Goal: Information Seeking & Learning: Learn about a topic

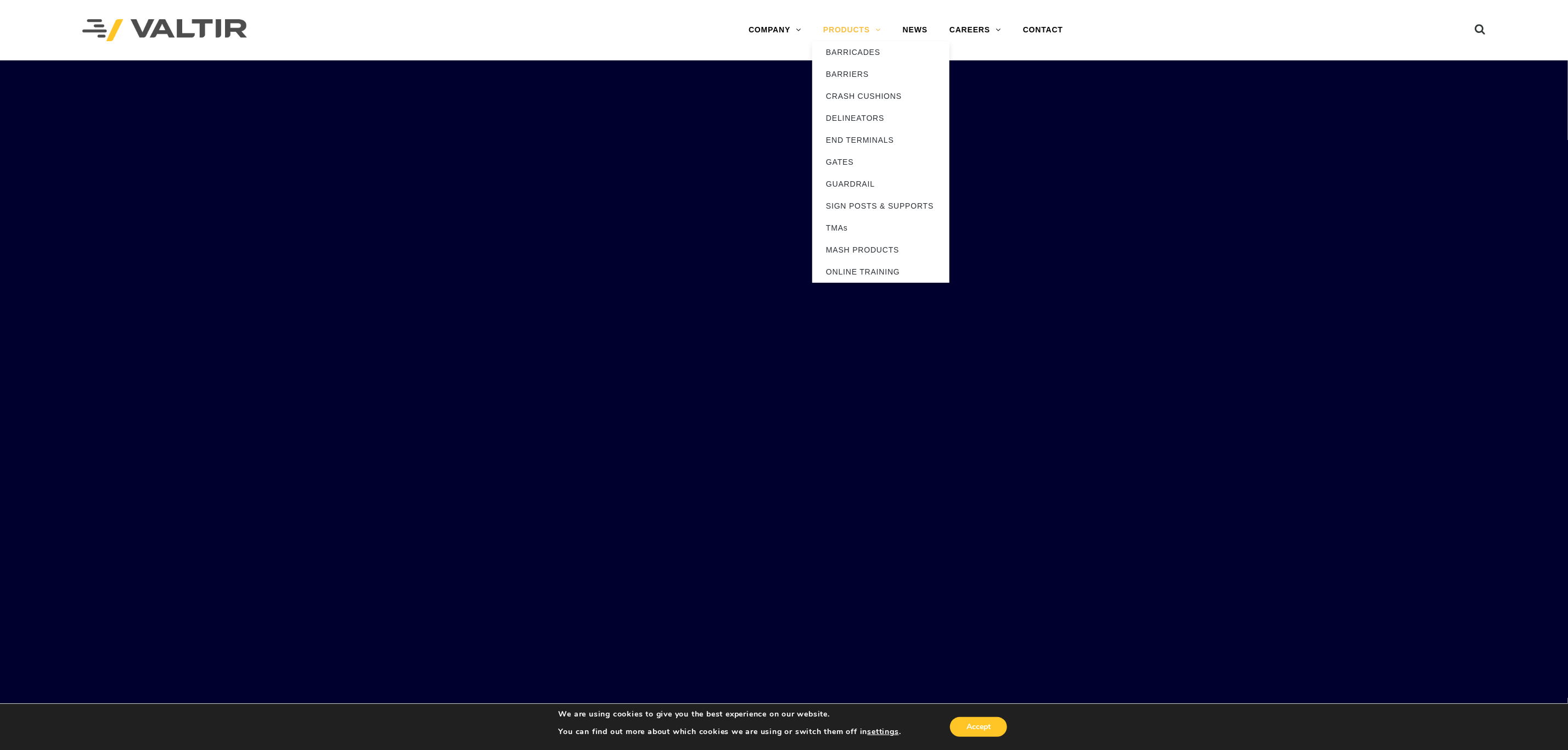
click at [843, 25] on link "PRODUCTS" at bounding box center [852, 30] width 80 height 22
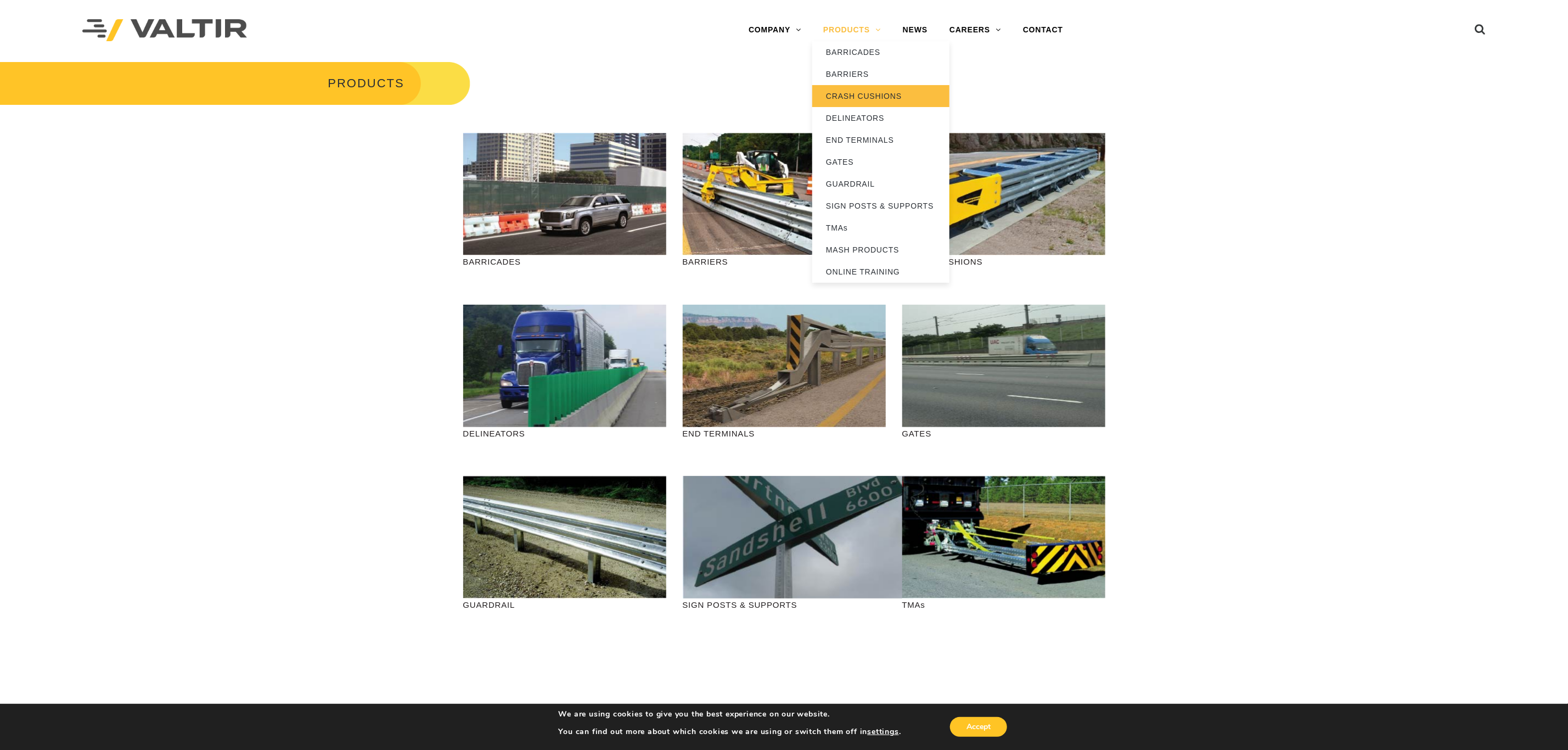
click at [850, 97] on link "CRASH CUSHIONS" at bounding box center [880, 96] width 137 height 22
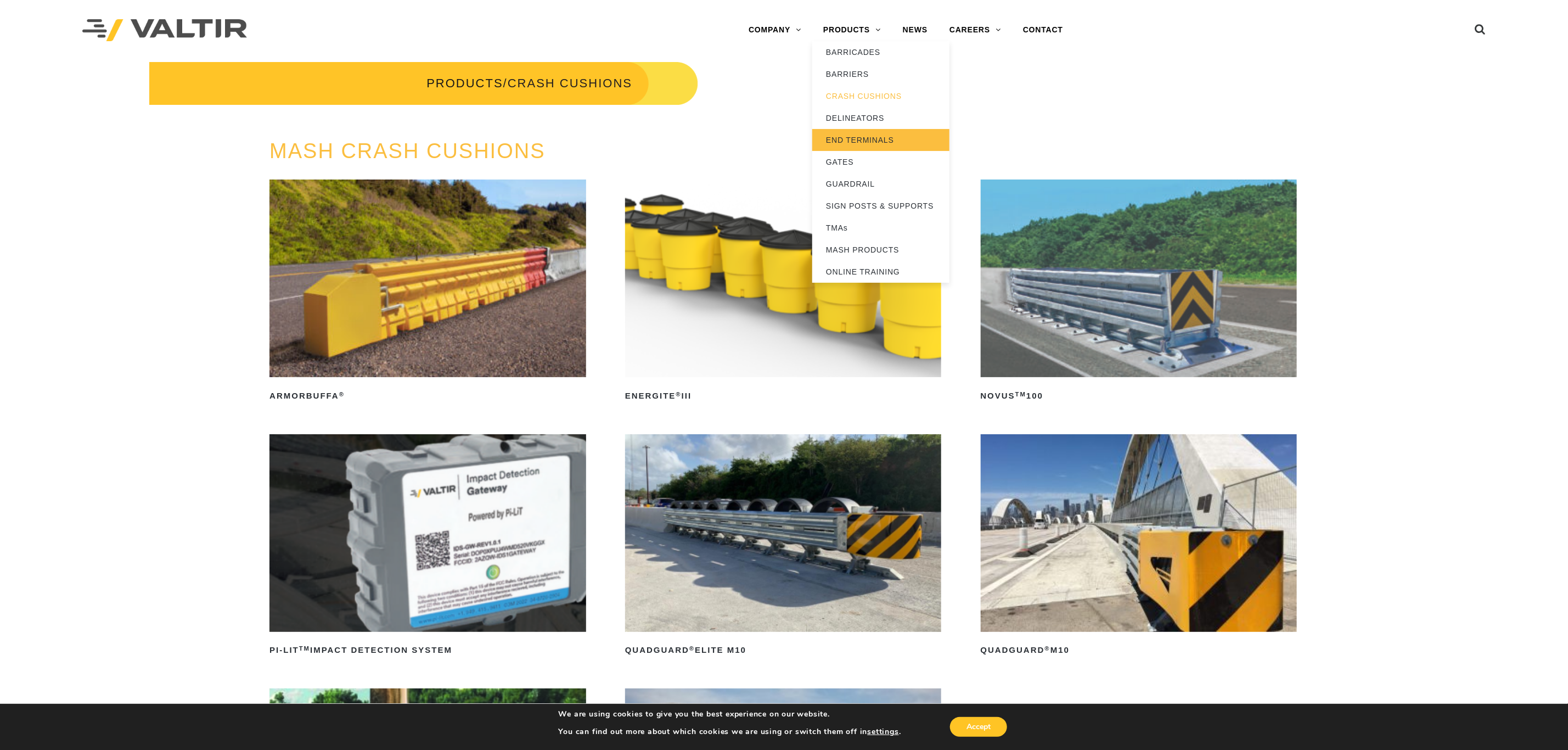
click at [863, 132] on link "END TERMINALS" at bounding box center [880, 140] width 137 height 22
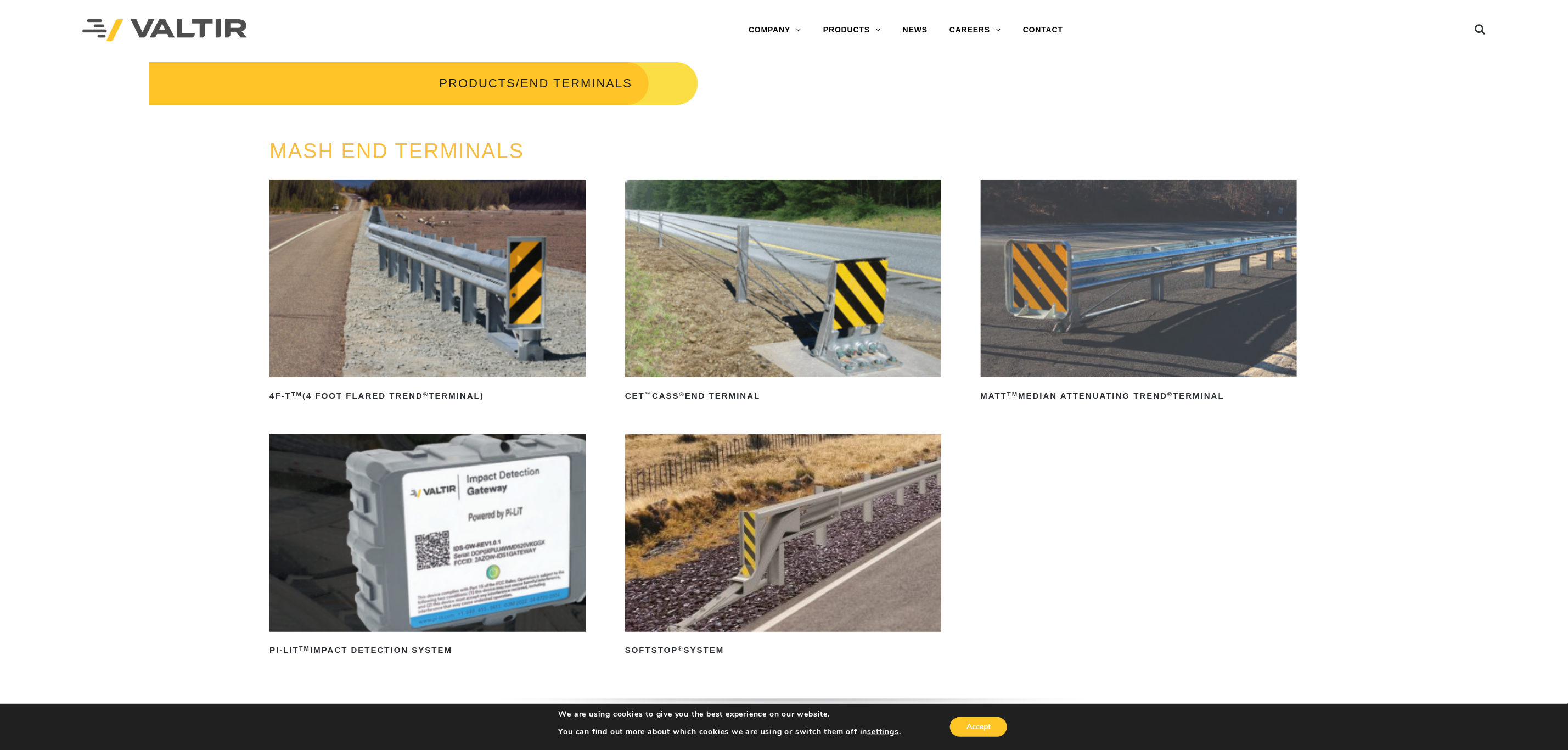
click at [1113, 360] on img at bounding box center [1138, 278] width 316 height 198
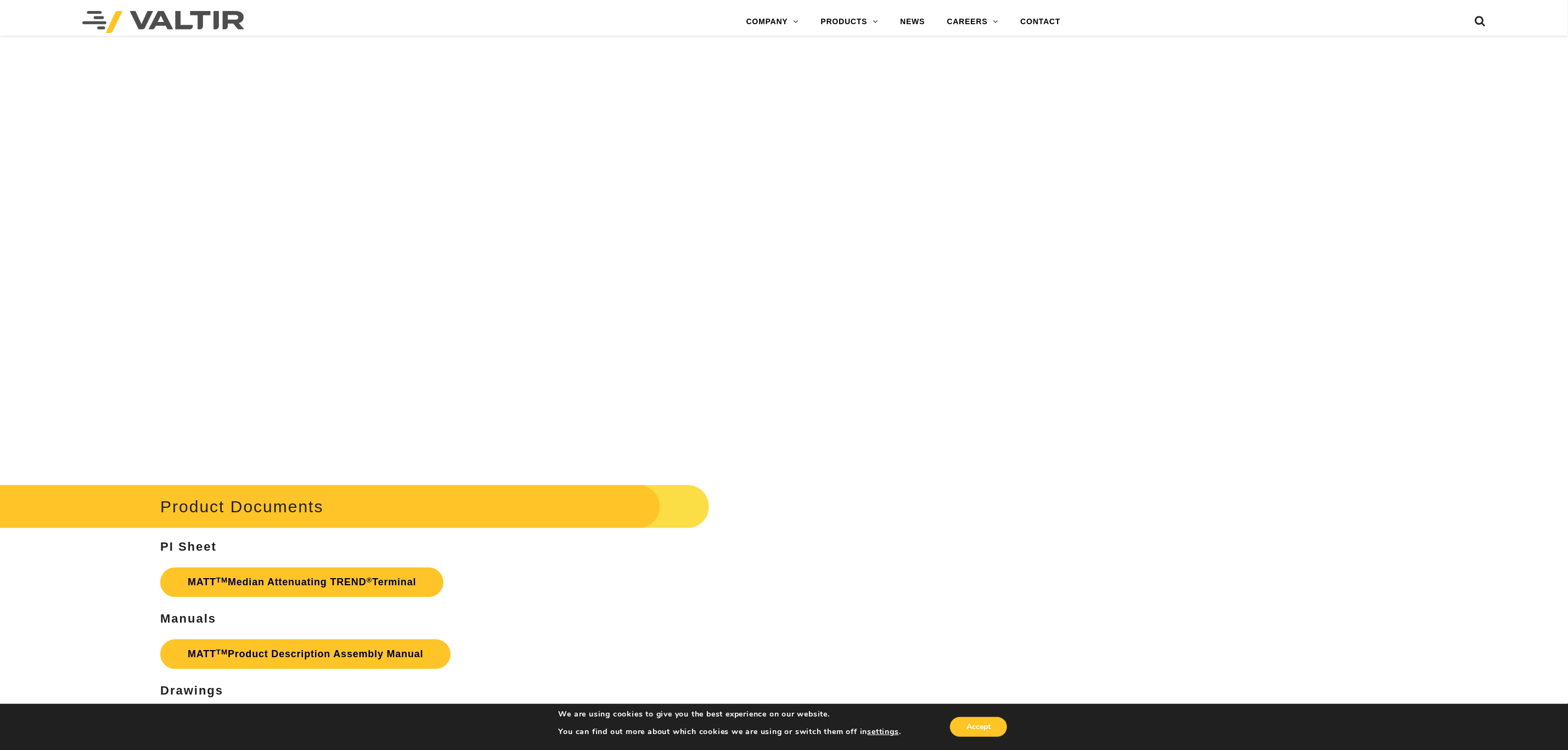
scroll to position [4249, 0]
